Goal: Task Accomplishment & Management: Manage account settings

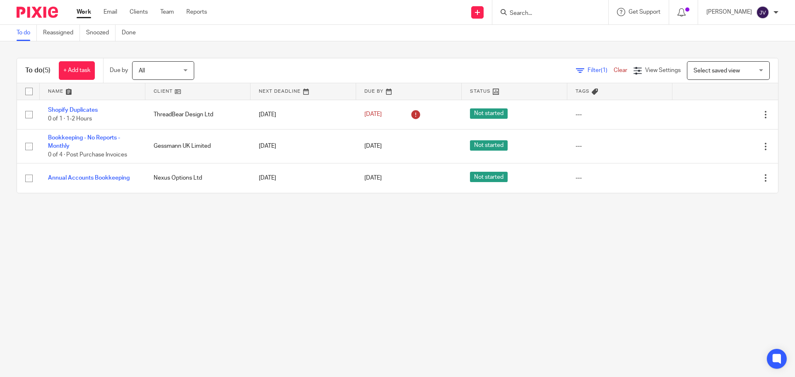
click at [758, 14] on img at bounding box center [762, 12] width 13 height 13
click at [172, 15] on link "Team" at bounding box center [167, 12] width 14 height 8
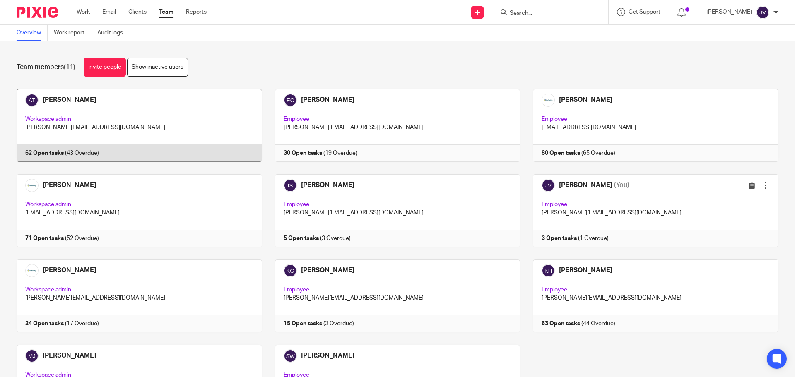
click at [90, 97] on link at bounding box center [133, 125] width 258 height 73
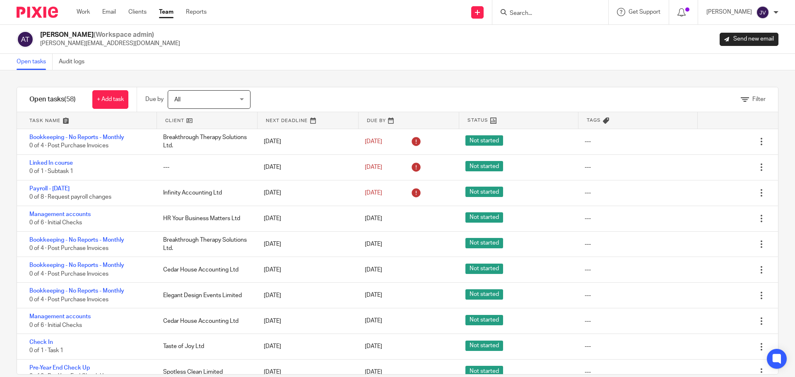
click at [87, 31] on h2 "Aimee Tamburrini (Workspace admin)" at bounding box center [110, 35] width 140 height 9
click at [103, 35] on span "(Workspace admin)" at bounding box center [124, 34] width 60 height 7
click at [81, 35] on h2 "Aimee Tamburrini (Workspace admin)" at bounding box center [110, 35] width 140 height 9
click at [75, 72] on div "Filter tasks Only show tasks matching all of these conditions 1 Client name Is …" at bounding box center [397, 223] width 795 height 307
click at [74, 71] on div "Filter tasks Only show tasks matching all of these conditions 1 Client name Is …" at bounding box center [397, 223] width 795 height 307
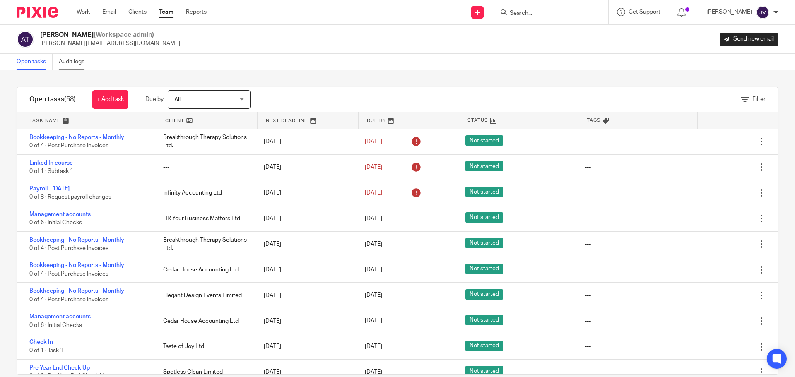
click at [69, 60] on link "Audit logs" at bounding box center [75, 62] width 32 height 16
click at [19, 34] on img at bounding box center [25, 39] width 17 height 17
click at [27, 36] on img at bounding box center [25, 39] width 17 height 17
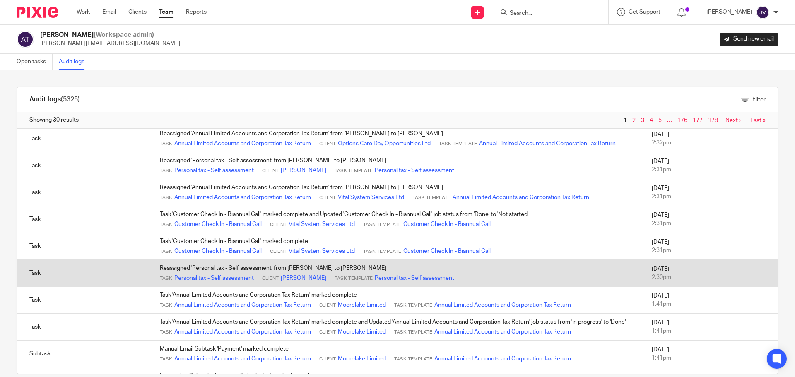
scroll to position [290, 0]
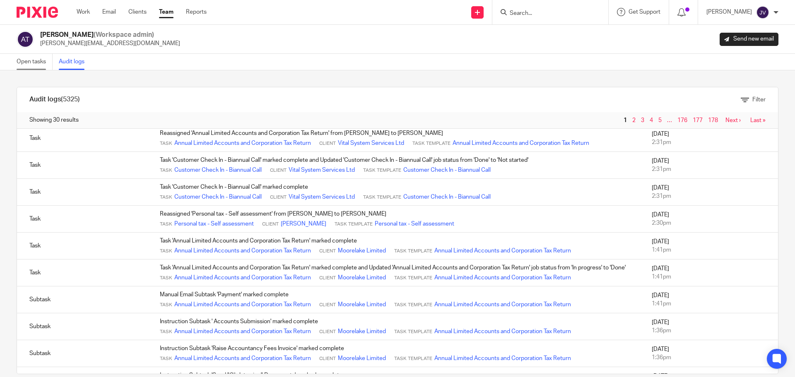
click at [38, 62] on link "Open tasks" at bounding box center [35, 62] width 36 height 16
click at [55, 41] on p "aimee@infinity-accounting.co.uk" at bounding box center [110, 43] width 140 height 8
click at [89, 34] on h2 "Aimee Tamburrini (Workspace admin)" at bounding box center [110, 35] width 140 height 9
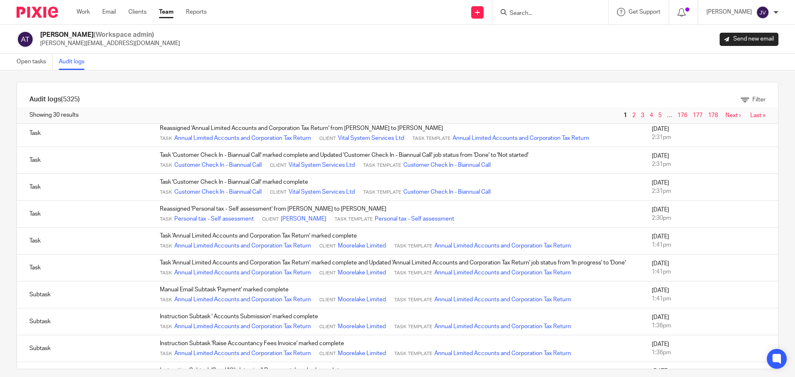
scroll to position [14, 0]
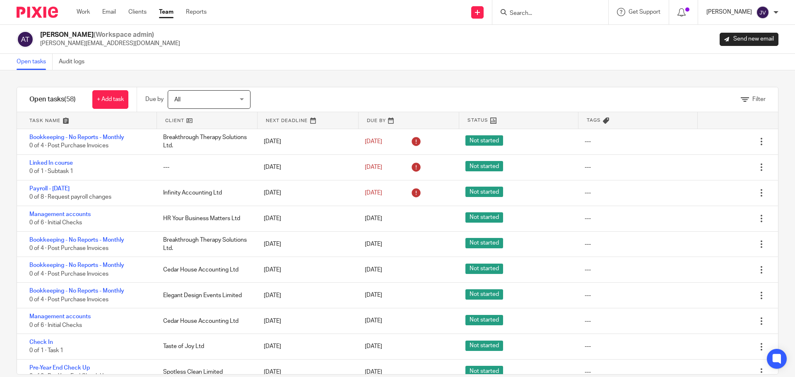
click at [750, 15] on p "[PERSON_NAME]" at bounding box center [730, 12] width 46 height 8
click at [738, 35] on span "My profile" at bounding box center [744, 33] width 26 height 6
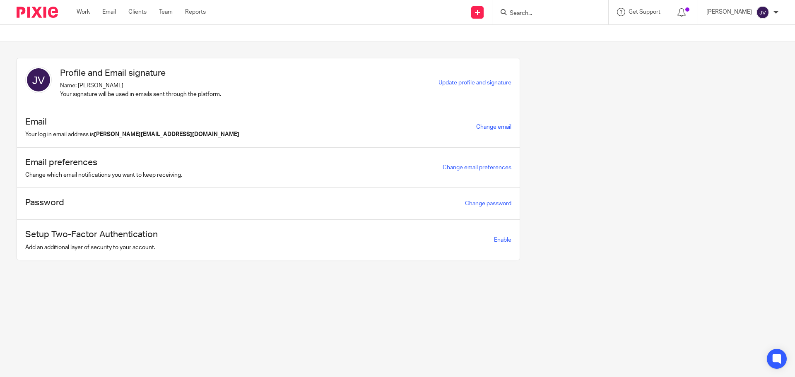
click at [75, 12] on div "Work Email Clients Team Reports Work Email Clients Team Reports Settings" at bounding box center [143, 12] width 150 height 24
click at [60, 8] on div at bounding box center [34, 12] width 68 height 24
click at [42, 12] on img at bounding box center [37, 12] width 41 height 11
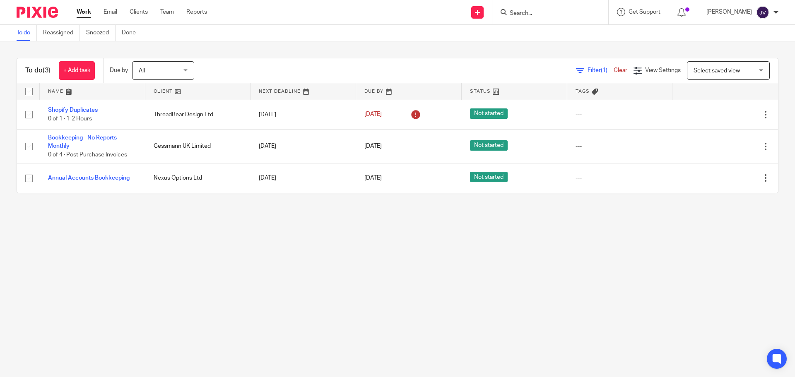
click at [552, 10] on input "Search" at bounding box center [546, 13] width 75 height 7
type input "sbl"
click button "submit" at bounding box center [0, 0] width 0 height 0
click at [597, 12] on button "reset" at bounding box center [593, 11] width 8 height 8
click at [526, 10] on input "Search" at bounding box center [546, 13] width 75 height 7
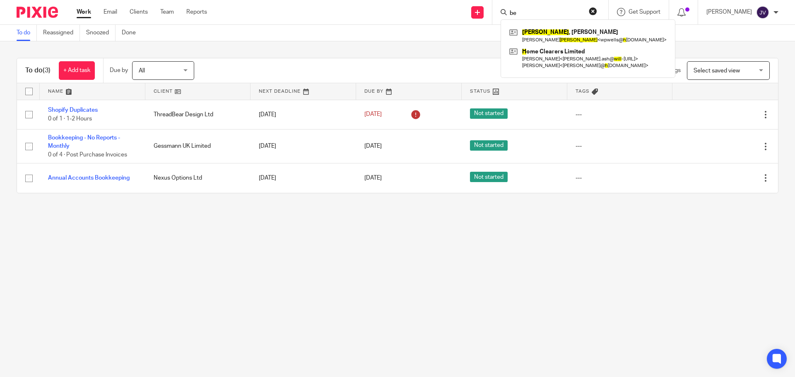
type input "b"
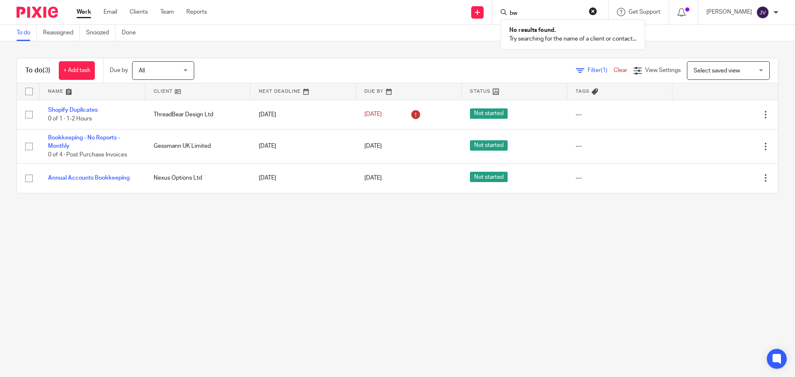
type input "b"
type input "micheal ca"
click at [584, 30] on link at bounding box center [584, 35] width 155 height 19
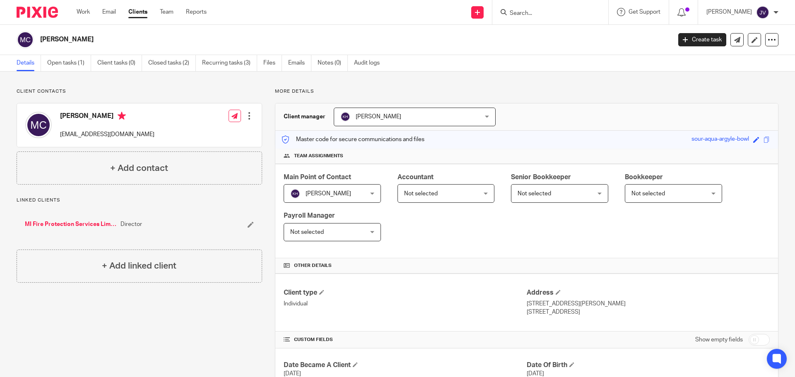
click at [565, 3] on div at bounding box center [550, 12] width 116 height 24
click at [551, 6] on div at bounding box center [550, 12] width 116 height 24
click at [538, 22] on div at bounding box center [550, 12] width 116 height 24
click at [535, 3] on div at bounding box center [550, 12] width 116 height 24
click at [535, 12] on input "Search" at bounding box center [546, 13] width 75 height 7
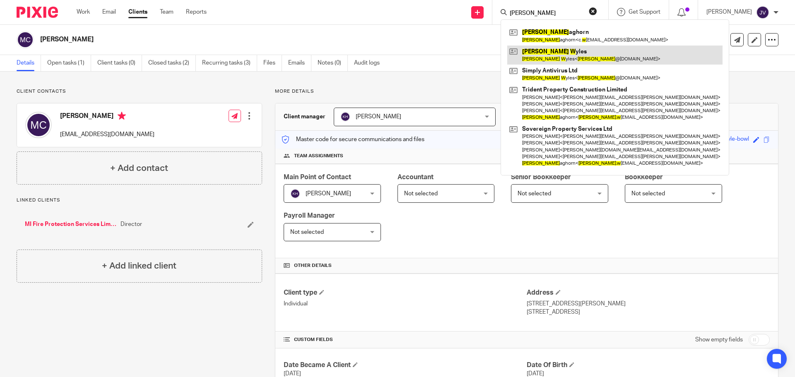
type input "craig w"
click at [562, 54] on link at bounding box center [614, 55] width 215 height 19
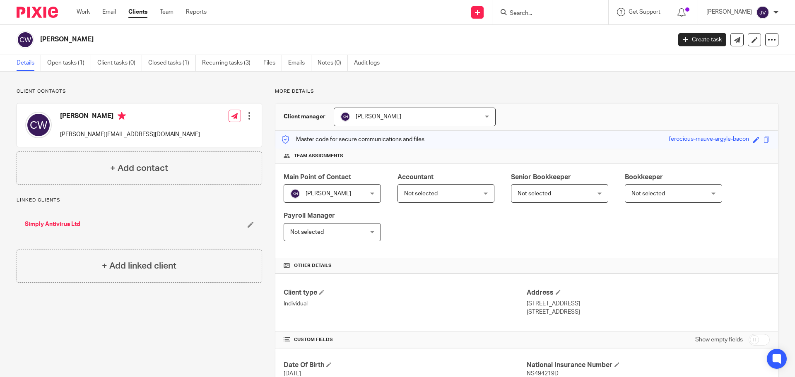
click at [543, 5] on div at bounding box center [550, 12] width 116 height 24
click at [543, 12] on input "Search" at bounding box center [546, 13] width 75 height 7
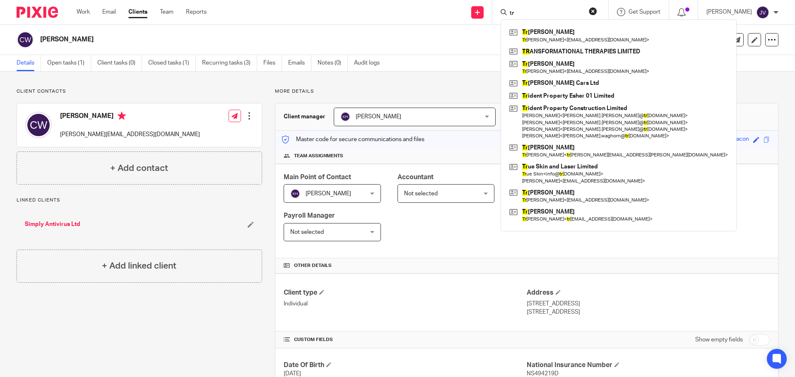
type input "tr"
click at [70, 222] on link "Simply Antivirus Ltd" at bounding box center [52, 224] width 55 height 8
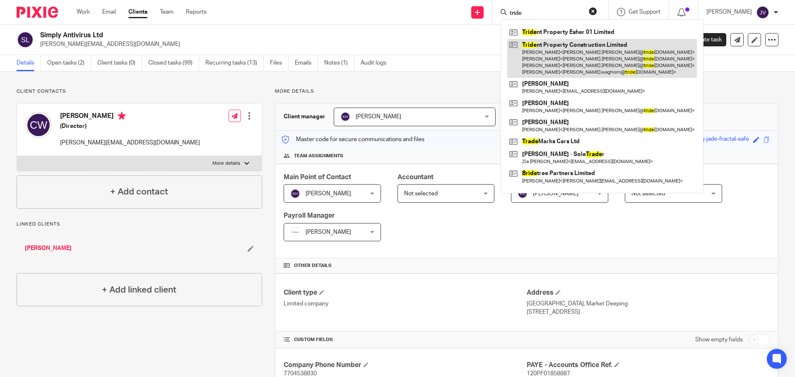
type input "tride"
click at [557, 56] on link at bounding box center [602, 58] width 190 height 39
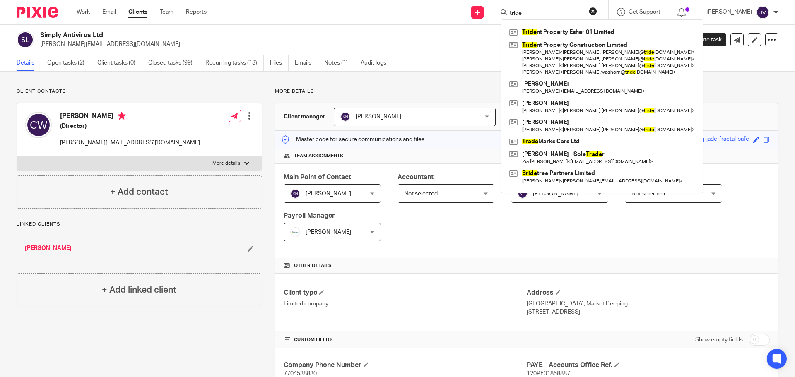
click at [606, 18] on div "tride Tride nt Property Esher 01 Limited Tride nt Property Construction Limited…" at bounding box center [550, 12] width 116 height 24
click at [597, 12] on button "reset" at bounding box center [593, 11] width 8 height 8
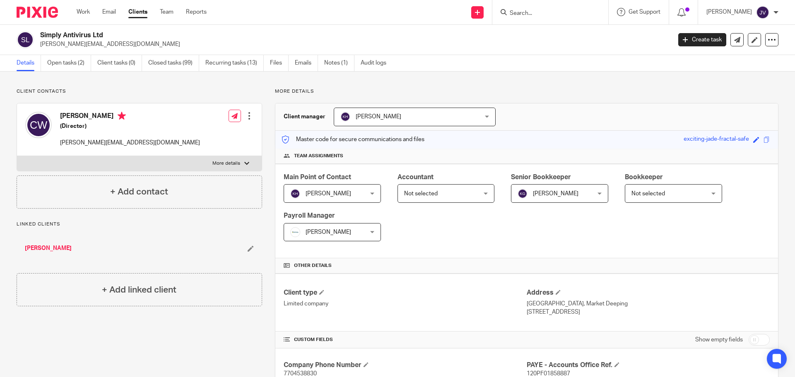
click at [580, 14] on input "Search" at bounding box center [546, 13] width 75 height 7
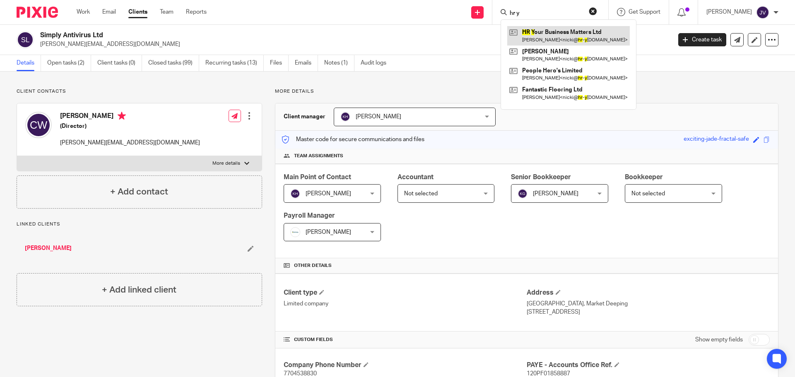
type input "hr y"
click at [569, 31] on link at bounding box center [568, 35] width 123 height 19
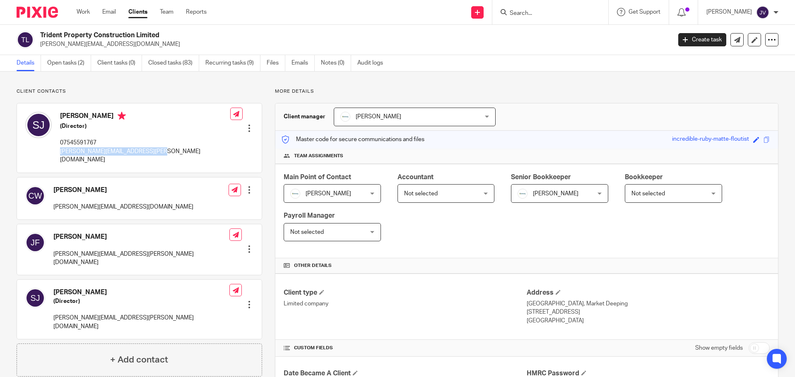
drag, startPoint x: 165, startPoint y: 158, endPoint x: 57, endPoint y: 156, distance: 108.5
click at [57, 156] on div "Samantha Johnson (Director) 07545591767 sam.johnson@trident-property.com Edit c…" at bounding box center [139, 138] width 245 height 69
copy p "sam.johnson@trident-property.com"
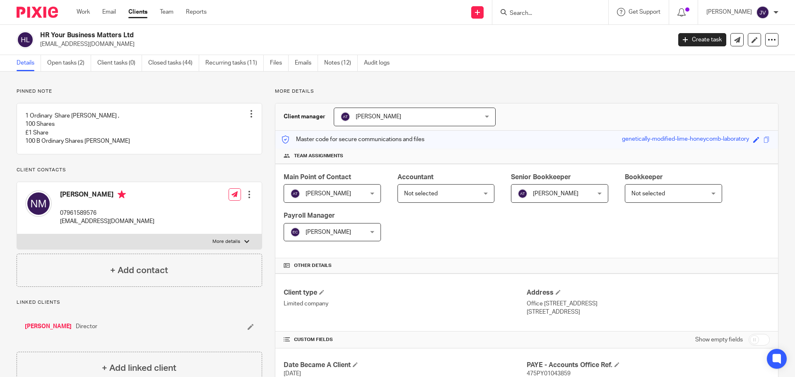
click at [535, 20] on div at bounding box center [550, 12] width 116 height 24
click at [562, 7] on form at bounding box center [553, 12] width 88 height 10
click at [533, 9] on form at bounding box center [553, 12] width 88 height 10
click at [543, 17] on input "Search" at bounding box center [546, 13] width 75 height 7
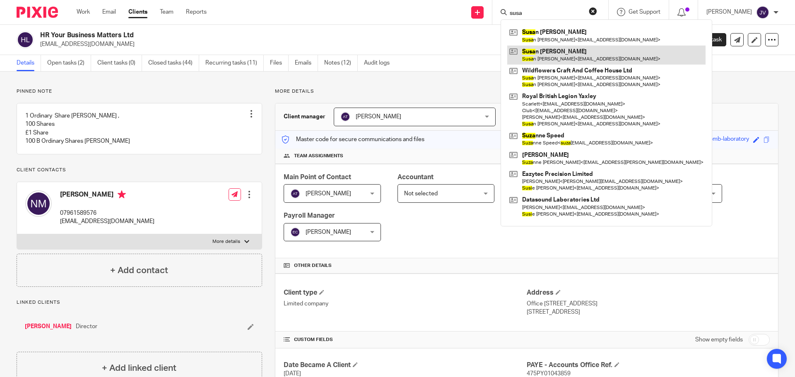
type input "susa"
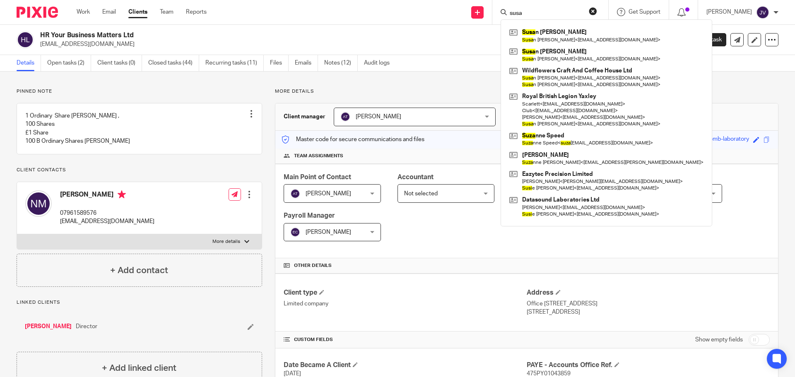
drag, startPoint x: 166, startPoint y: 227, endPoint x: 59, endPoint y: 235, distance: 107.6
click at [59, 235] on div "[PERSON_NAME] 07961589576 [EMAIL_ADDRESS][DOMAIN_NAME] Edit contact Create clie…" at bounding box center [139, 208] width 245 height 53
copy p "[EMAIL_ADDRESS][DOMAIN_NAME]"
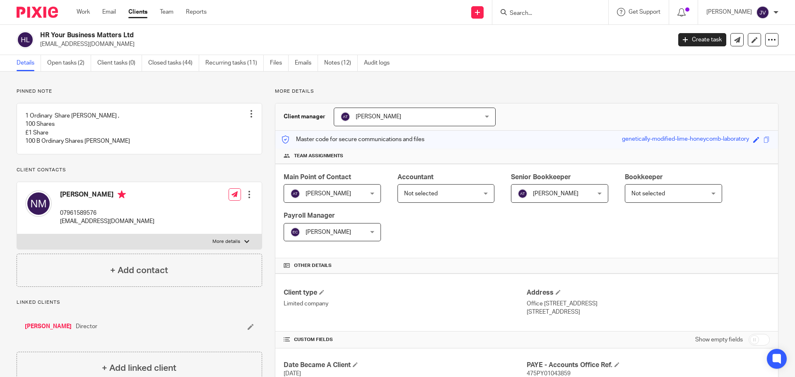
click at [536, 10] on input "Search" at bounding box center [546, 13] width 75 height 7
type input "park far"
click at [556, 39] on link at bounding box center [577, 35] width 140 height 19
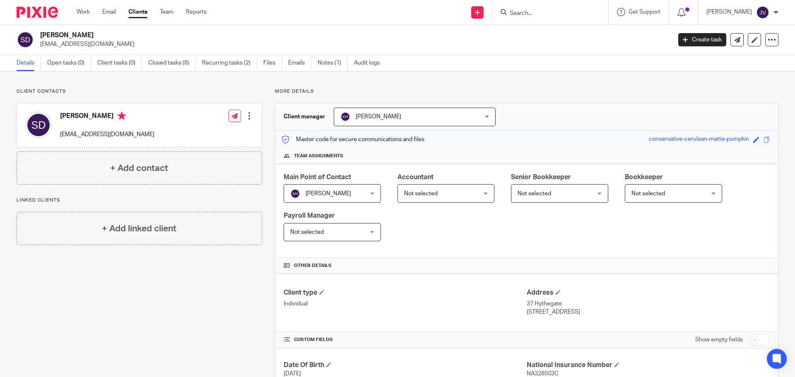
click at [568, 10] on input "Search" at bounding box center [546, 13] width 75 height 7
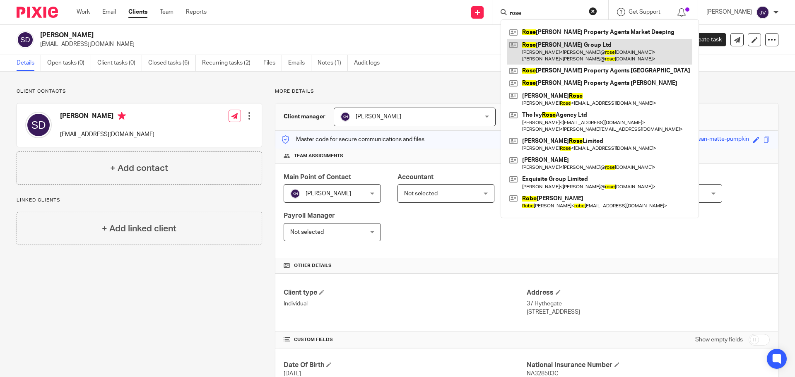
type input "rose"
click at [579, 52] on link at bounding box center [599, 52] width 185 height 26
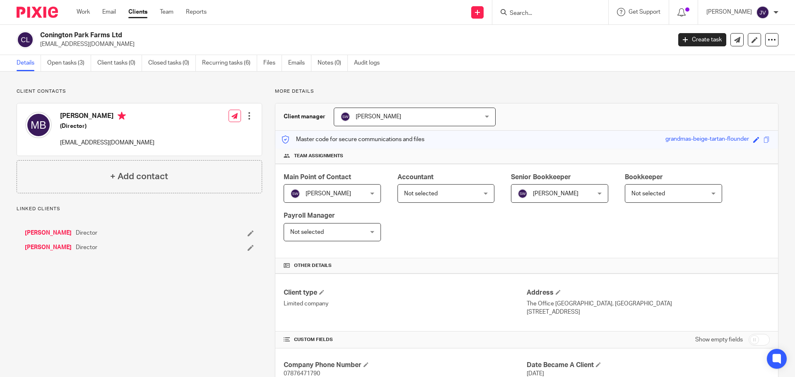
click at [38, 231] on link "[PERSON_NAME]" at bounding box center [48, 233] width 47 height 8
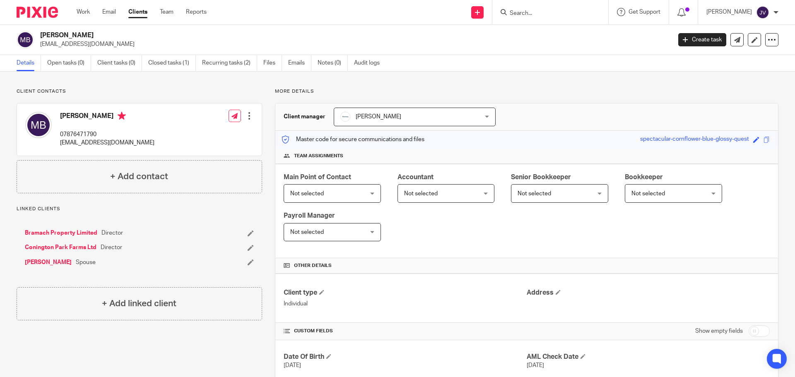
click at [141, 12] on link "Clients" at bounding box center [137, 12] width 19 height 8
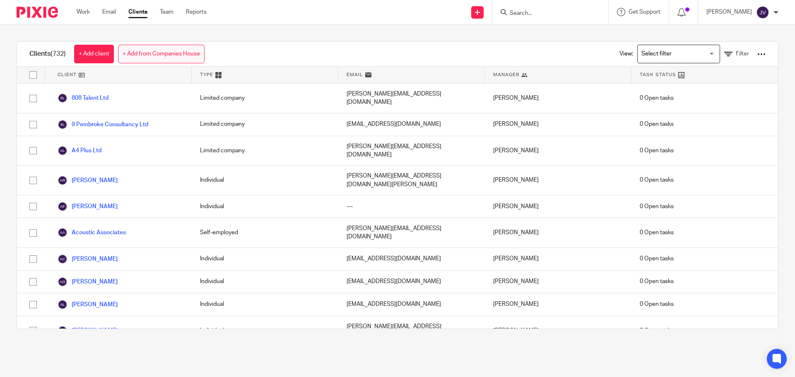
click at [160, 53] on link "+ Add from Companies House" at bounding box center [161, 54] width 87 height 19
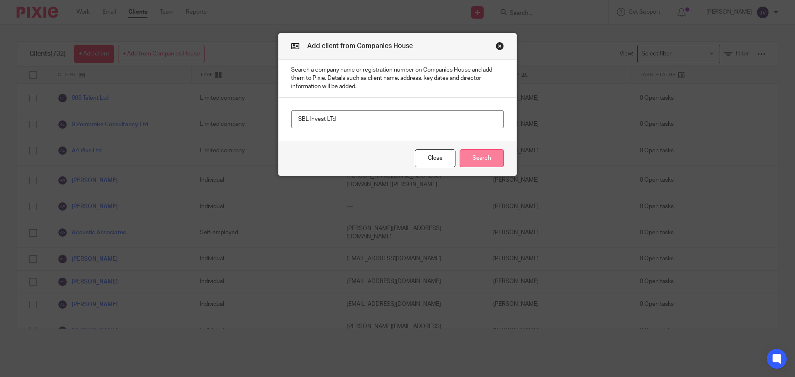
type input "SBL Invest LTd"
click at [493, 152] on button "Search" at bounding box center [482, 159] width 44 height 18
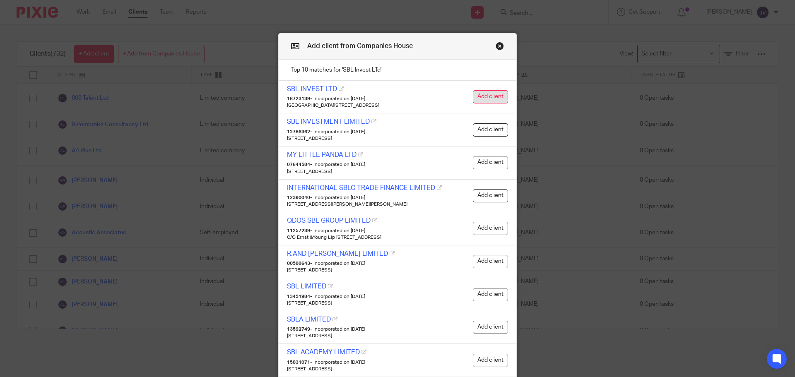
click at [475, 93] on button "Add client" at bounding box center [490, 96] width 35 height 13
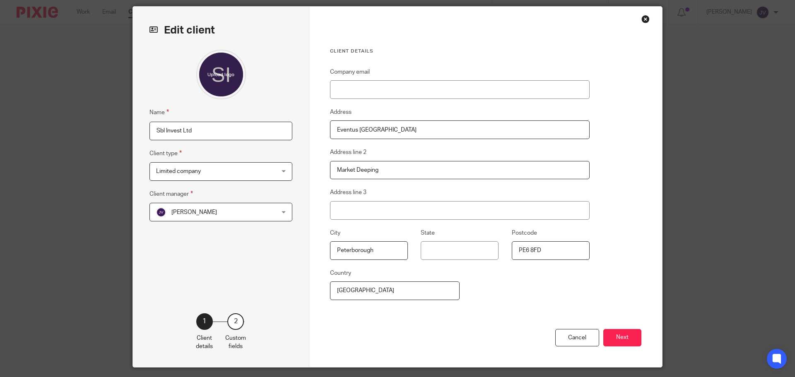
scroll to position [41, 0]
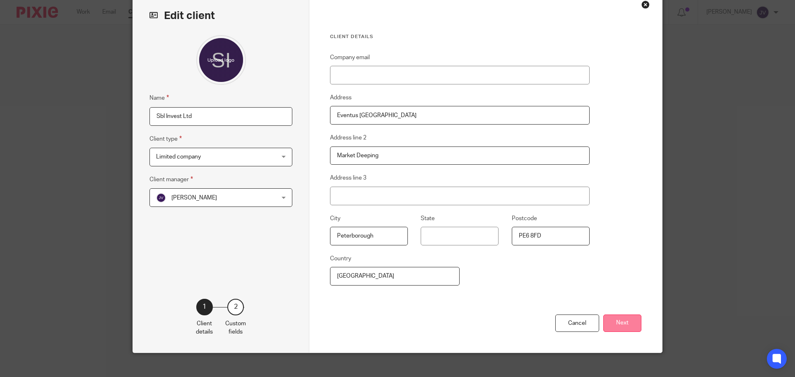
click at [617, 321] on button "Next" at bounding box center [622, 324] width 38 height 18
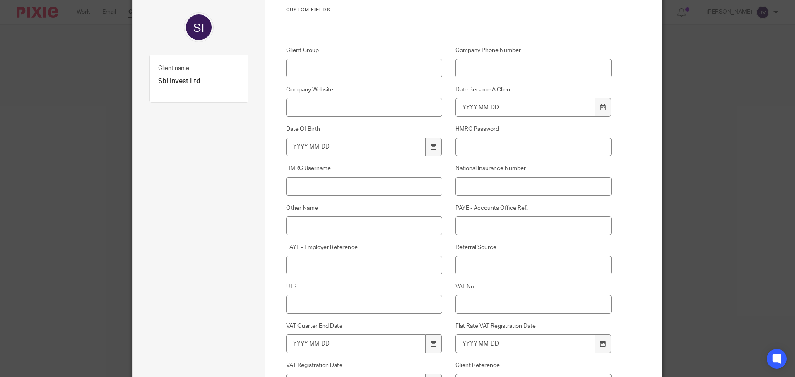
scroll to position [83, 0]
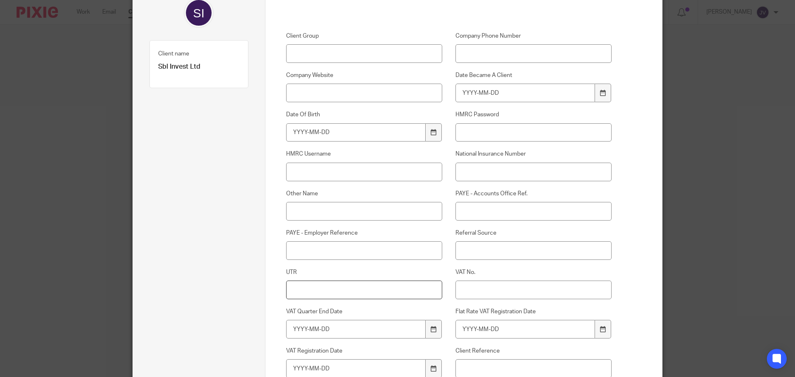
click at [362, 288] on input "UTR" at bounding box center [364, 290] width 157 height 19
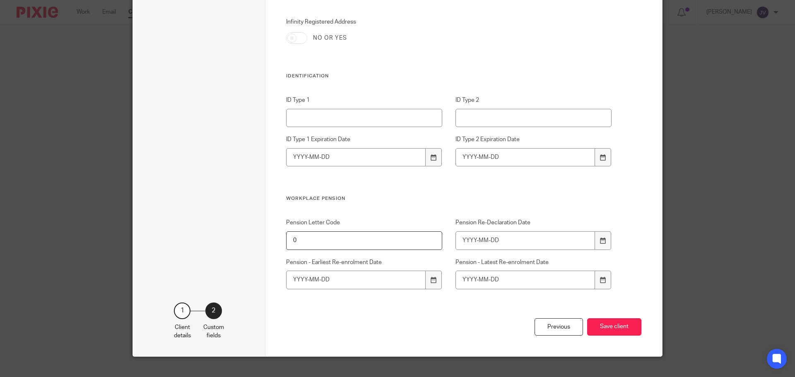
scroll to position [789, 0]
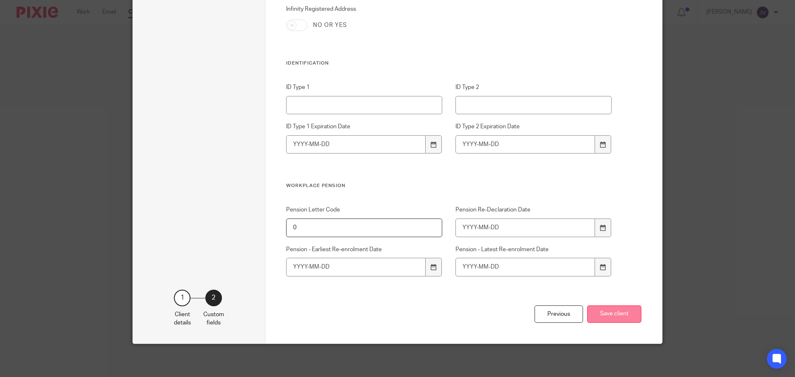
type input "82520 23713"
click at [600, 318] on button "Save client" at bounding box center [614, 315] width 54 height 18
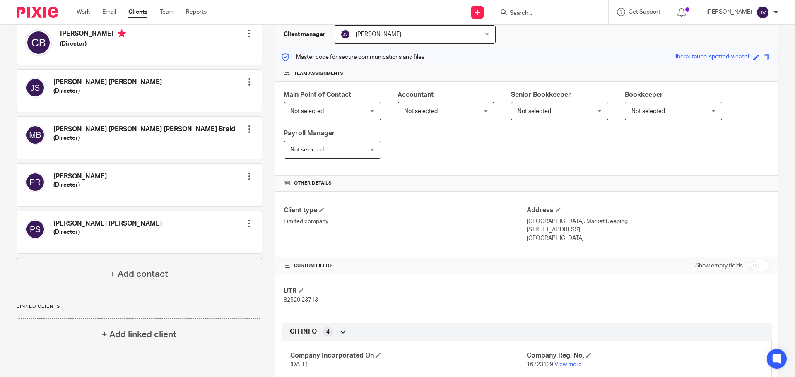
scroll to position [162, 0]
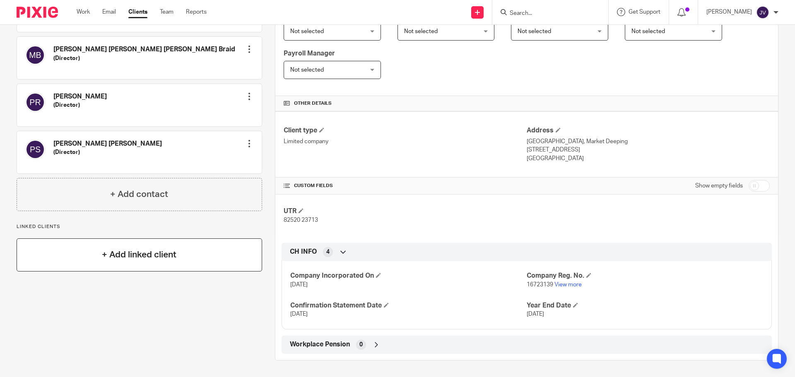
click at [219, 245] on div "+ Add linked client" at bounding box center [140, 255] width 246 height 33
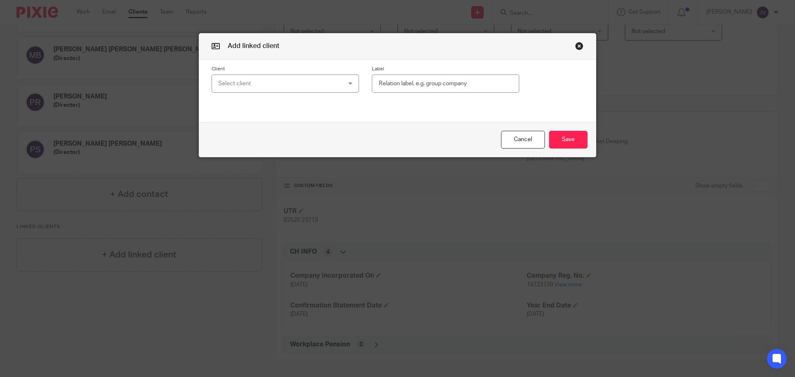
click at [309, 93] on div "Select client" at bounding box center [285, 84] width 147 height 19
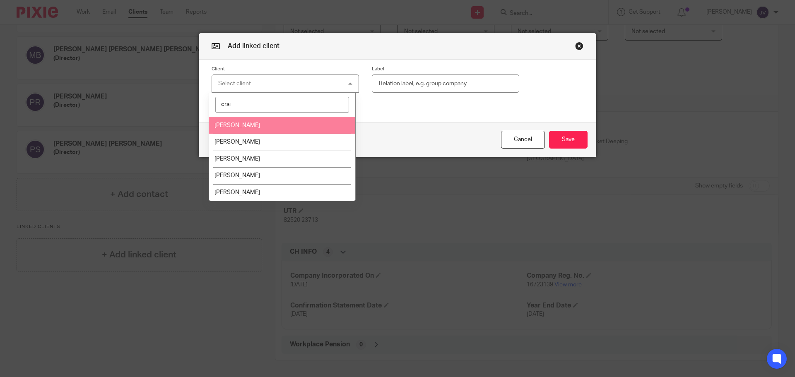
drag, startPoint x: 287, startPoint y: 110, endPoint x: 88, endPoint y: 106, distance: 199.7
click at [150, 108] on div "Add linked client Client Select client [PERSON_NAME] Courier [PERSON_NAME] [PER…" at bounding box center [397, 188] width 795 height 377
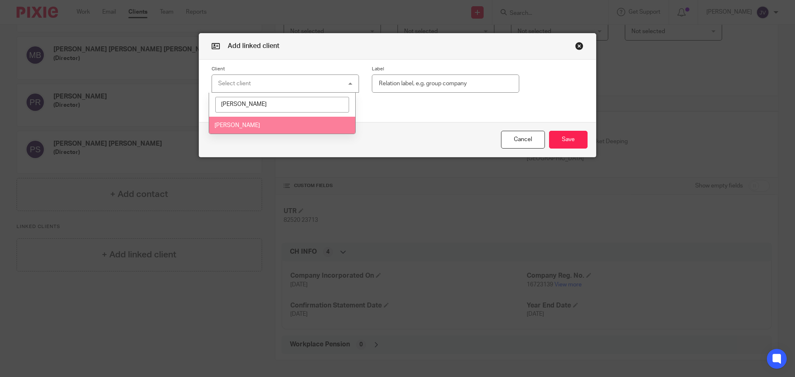
type input "[PERSON_NAME]"
click at [294, 125] on li "[PERSON_NAME]" at bounding box center [282, 125] width 147 height 17
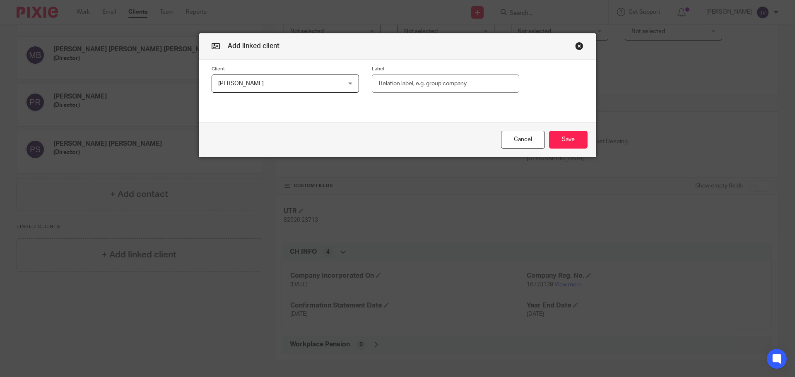
click at [408, 87] on input "text" at bounding box center [445, 84] width 147 height 19
click at [531, 97] on div "Client Mark Braid Mark Braid 808 Talent Ltd 9 Pembroke Consultancy Ltd A4 Plus …" at bounding box center [397, 80] width 397 height 40
click at [566, 133] on button "Save" at bounding box center [568, 140] width 39 height 18
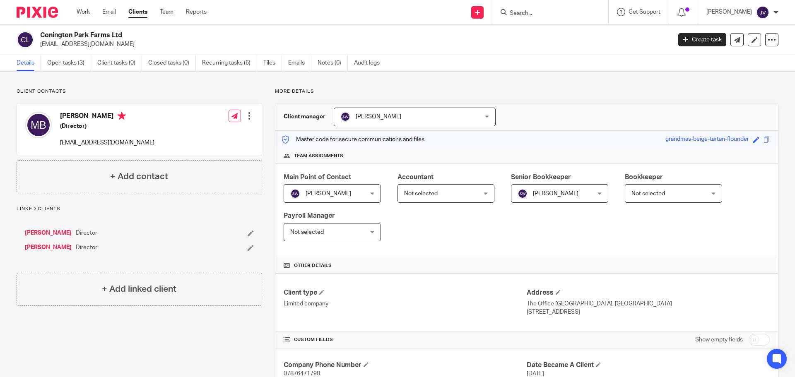
click at [50, 230] on link "[PERSON_NAME]" at bounding box center [48, 233] width 47 height 8
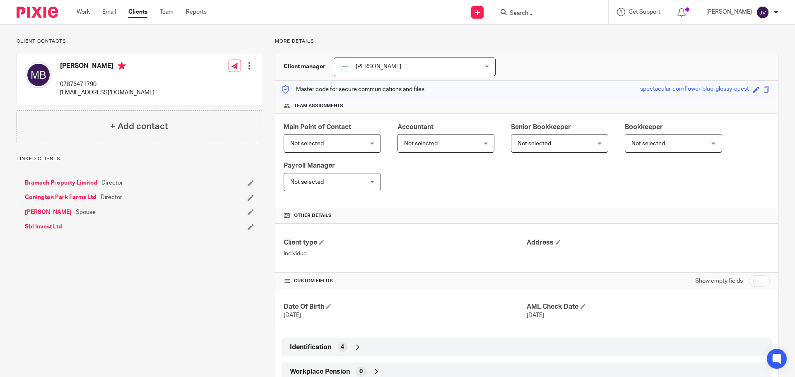
scroll to position [36, 0]
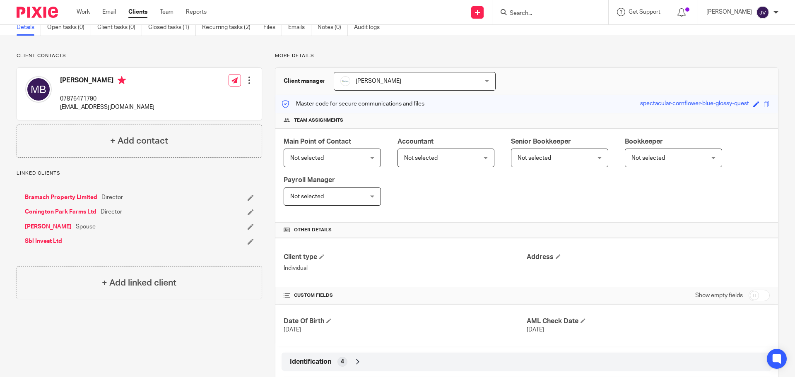
click at [46, 241] on link "Sbl Invest Ltd" at bounding box center [43, 241] width 37 height 8
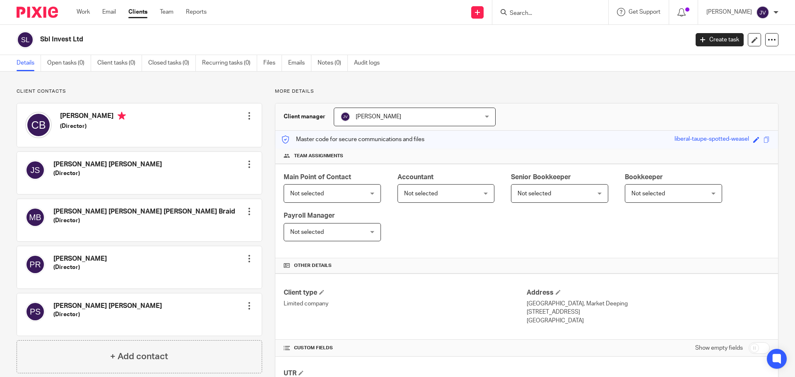
click at [132, 11] on link "Clients" at bounding box center [137, 12] width 19 height 8
click at [132, 15] on link "Clients" at bounding box center [137, 12] width 19 height 8
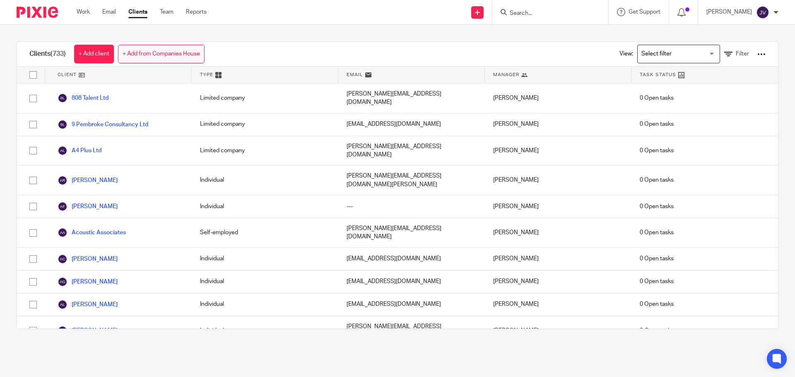
click at [167, 51] on link "+ Add from Companies House" at bounding box center [161, 54] width 87 height 19
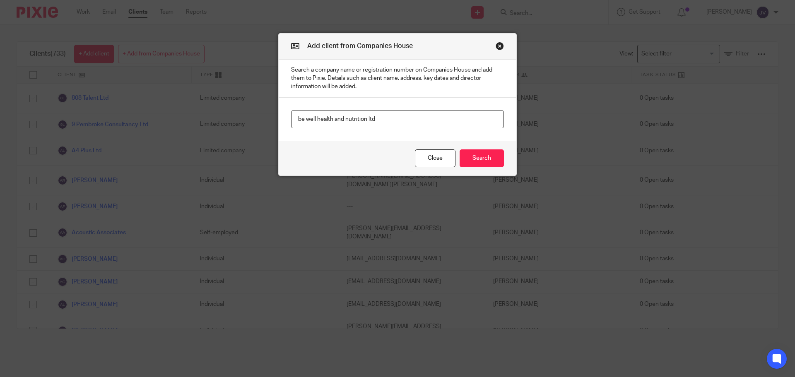
type input "be well health and nutrition ltd"
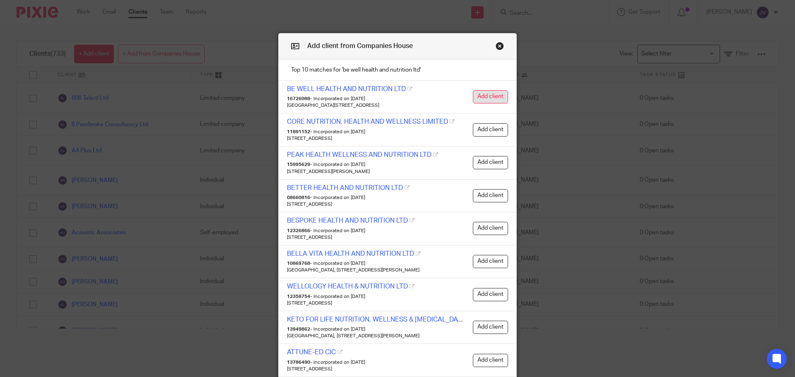
click at [473, 96] on button "Add client" at bounding box center [490, 96] width 35 height 13
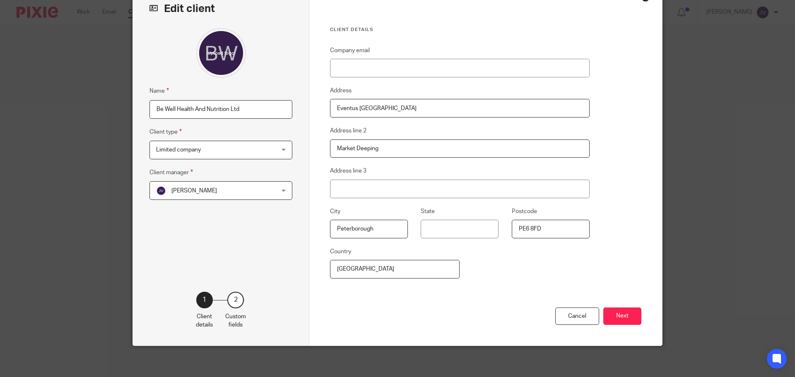
scroll to position [51, 0]
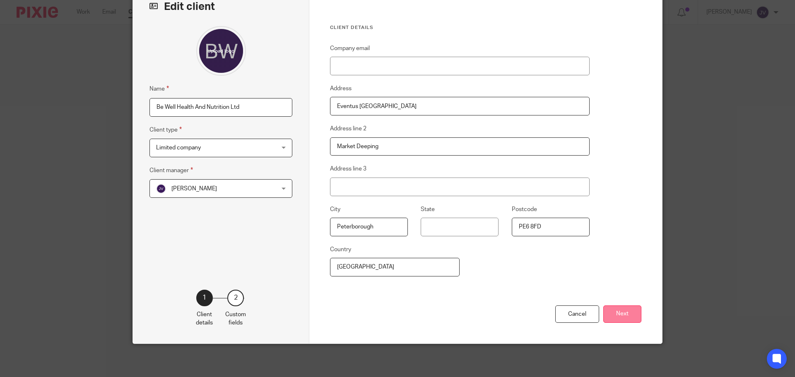
click at [621, 318] on button "Next" at bounding box center [622, 315] width 38 height 18
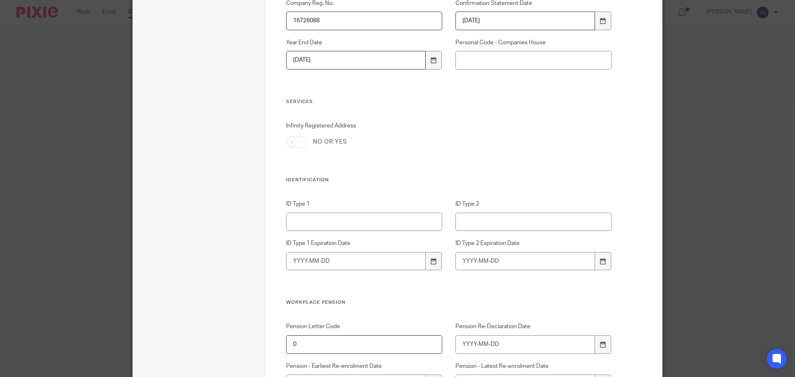
scroll to position [789, 0]
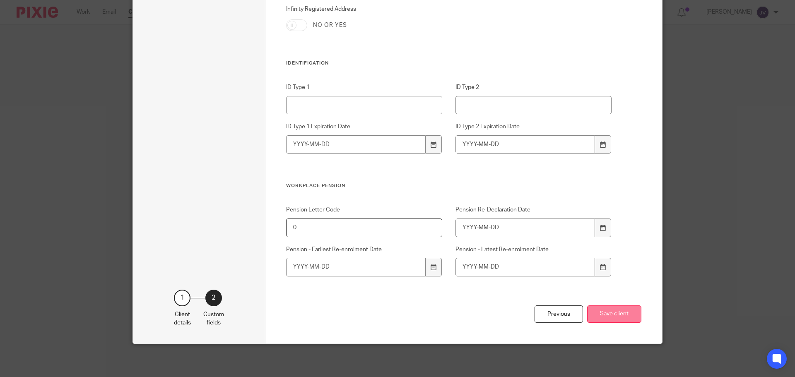
click at [591, 317] on button "Save client" at bounding box center [614, 315] width 54 height 18
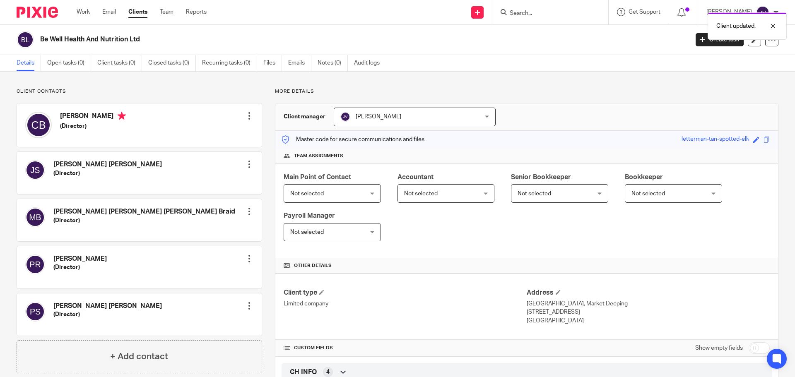
click at [181, 88] on div "Client contacts [PERSON_NAME] (Director) Edit contact Create client from contac…" at bounding box center [397, 285] width 795 height 426
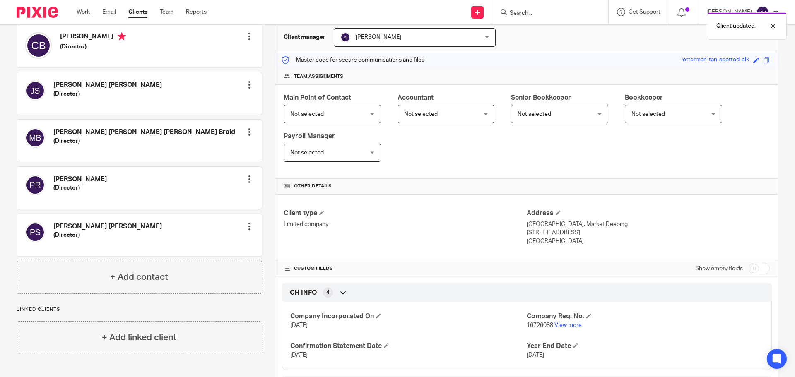
scroll to position [120, 0]
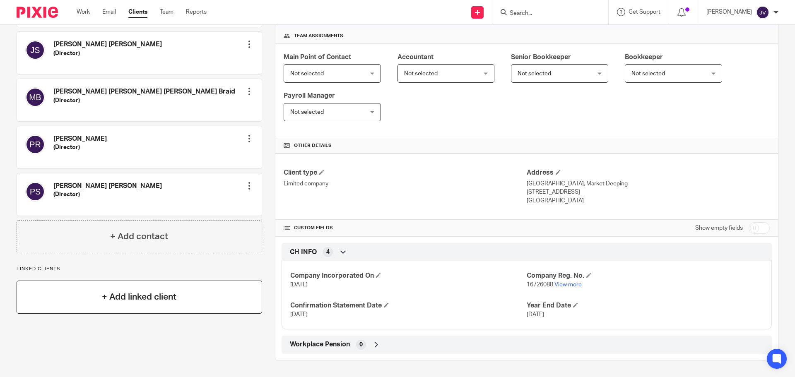
click at [151, 297] on h4 "+ Add linked client" at bounding box center [139, 297] width 75 height 13
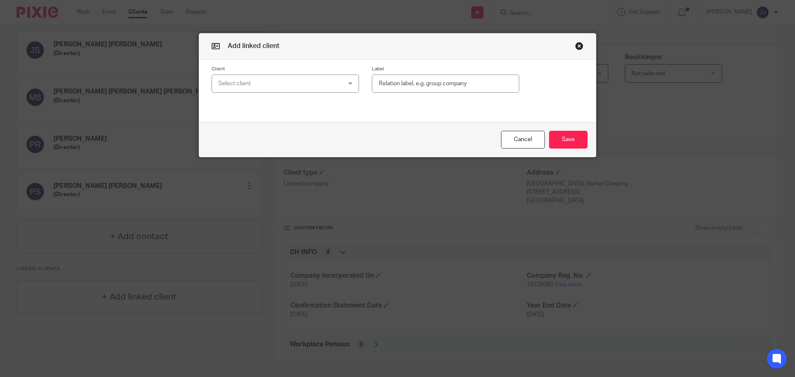
click at [228, 92] on div "Select client" at bounding box center [274, 83] width 112 height 17
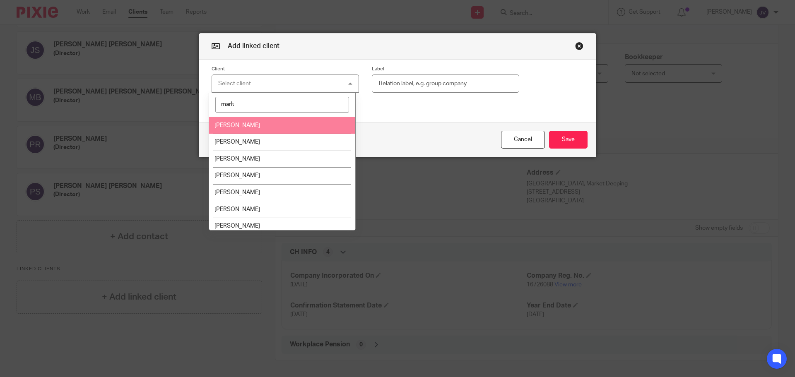
type input "mark"
click at [250, 121] on li "[PERSON_NAME]" at bounding box center [282, 125] width 147 height 17
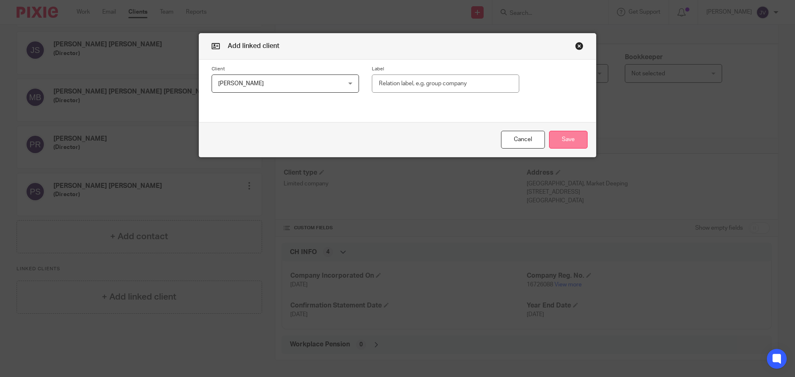
click at [563, 145] on button "Save" at bounding box center [568, 140] width 39 height 18
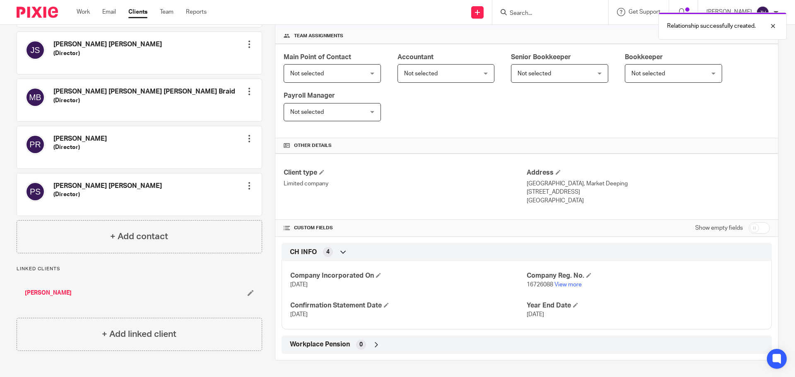
click at [47, 293] on link "[PERSON_NAME]" at bounding box center [48, 293] width 47 height 8
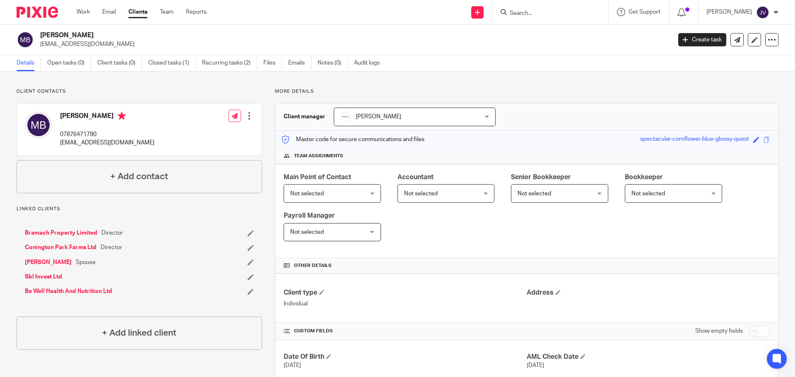
click at [52, 278] on link "Sbl Invest Ltd" at bounding box center [43, 277] width 37 height 8
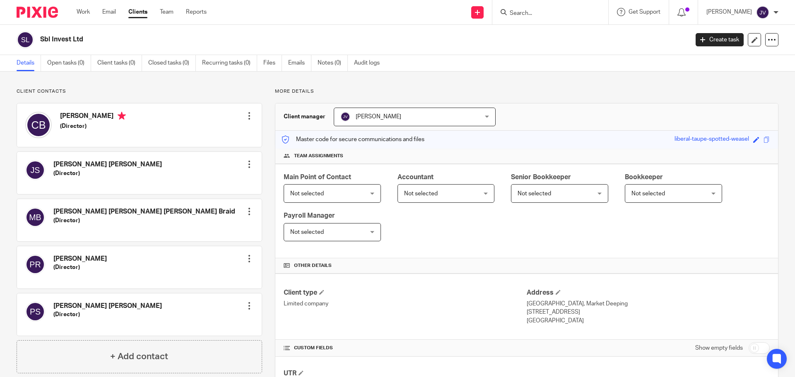
click at [36, 15] on img at bounding box center [37, 12] width 41 height 11
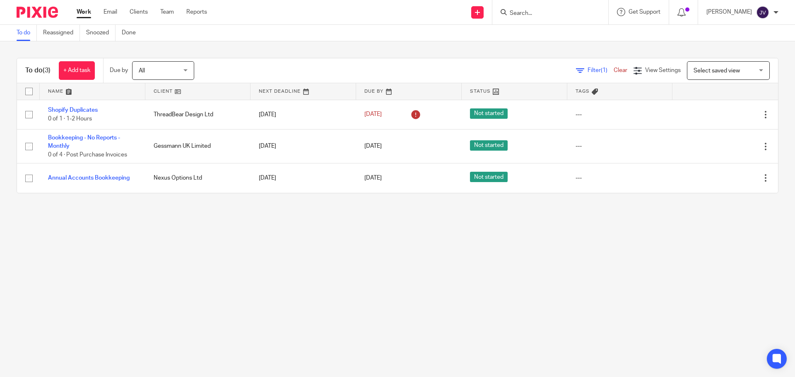
click at [536, 15] on input "Search" at bounding box center [546, 13] width 75 height 7
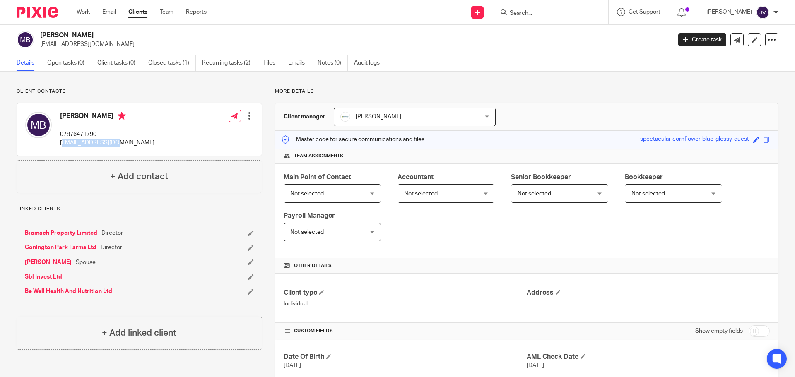
drag, startPoint x: 19, startPoint y: 139, endPoint x: 63, endPoint y: 149, distance: 44.2
click at [63, 149] on div "[PERSON_NAME] 07876471790 [EMAIL_ADDRESS][DOMAIN_NAME] Edit contact Create clie…" at bounding box center [139, 130] width 245 height 52
click at [63, 149] on div "Mark Braid 07876471790 m.braid@icloud.com" at bounding box center [89, 130] width 129 height 44
drag, startPoint x: 59, startPoint y: 145, endPoint x: 114, endPoint y: 145, distance: 55.1
click at [114, 145] on div "Mark Braid 07876471790 m.braid@icloud.com Edit contact Create client from conta…" at bounding box center [139, 130] width 245 height 52
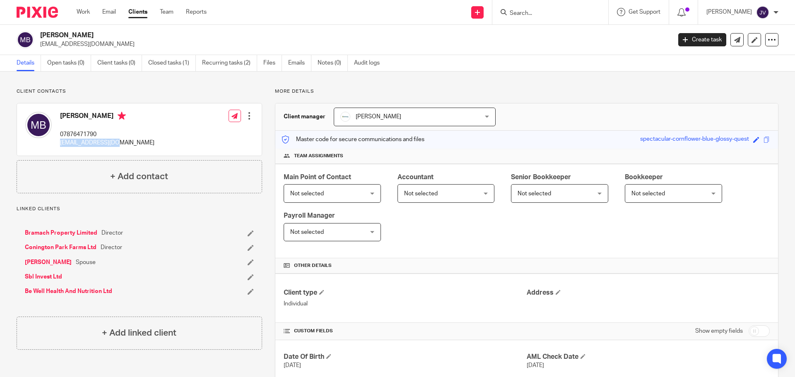
copy p "m.braid@icloud.com"
click at [51, 13] on img at bounding box center [37, 12] width 41 height 11
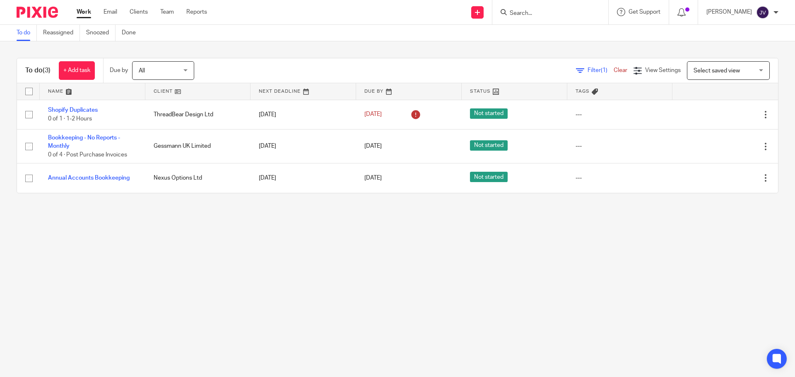
click at [568, 14] on input "Search" at bounding box center [546, 13] width 75 height 7
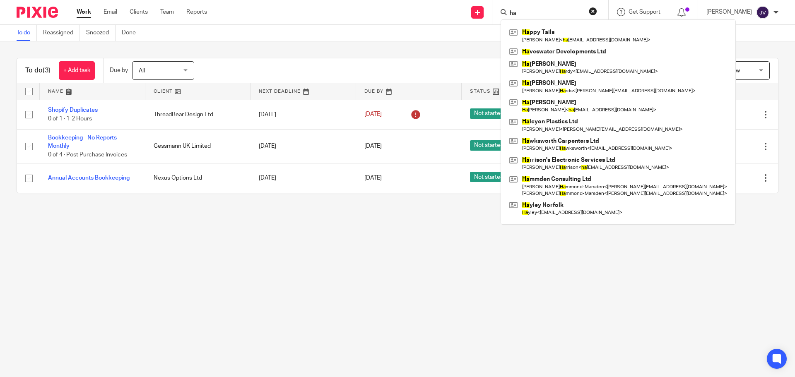
type input "h"
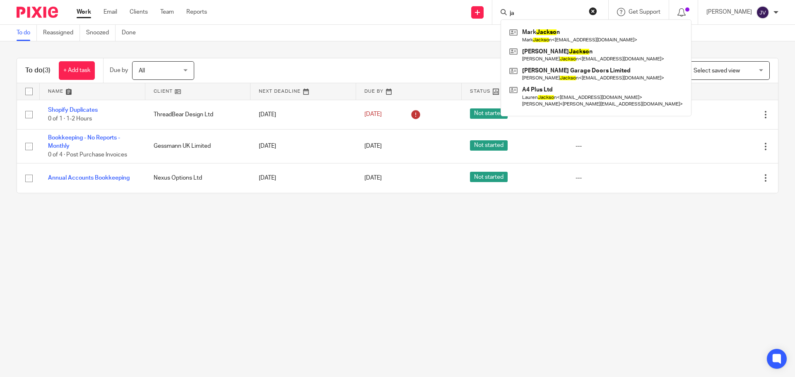
type input "j"
